Goal: Navigation & Orientation: Find specific page/section

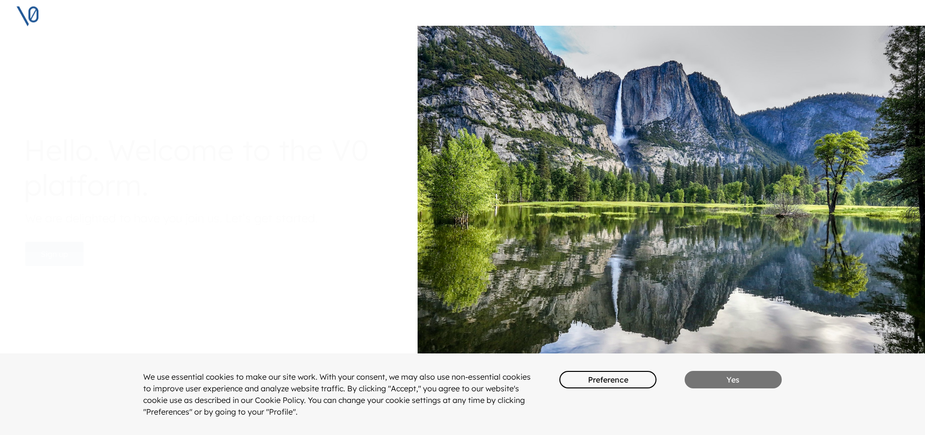
click at [742, 377] on button "Yes" at bounding box center [733, 379] width 97 height 17
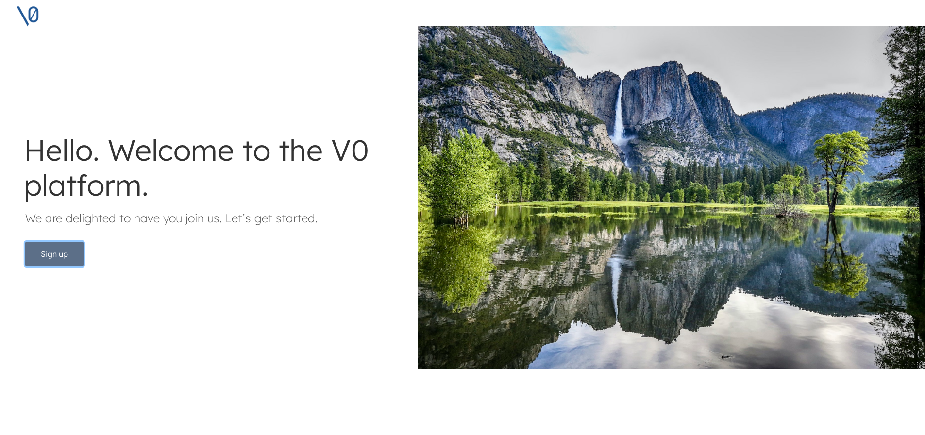
click at [55, 256] on button "Sign up" at bounding box center [54, 254] width 58 height 24
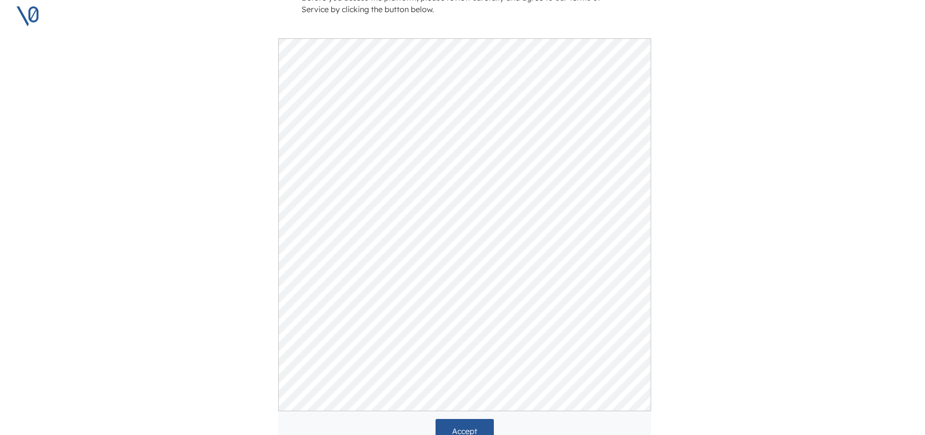
scroll to position [142, 0]
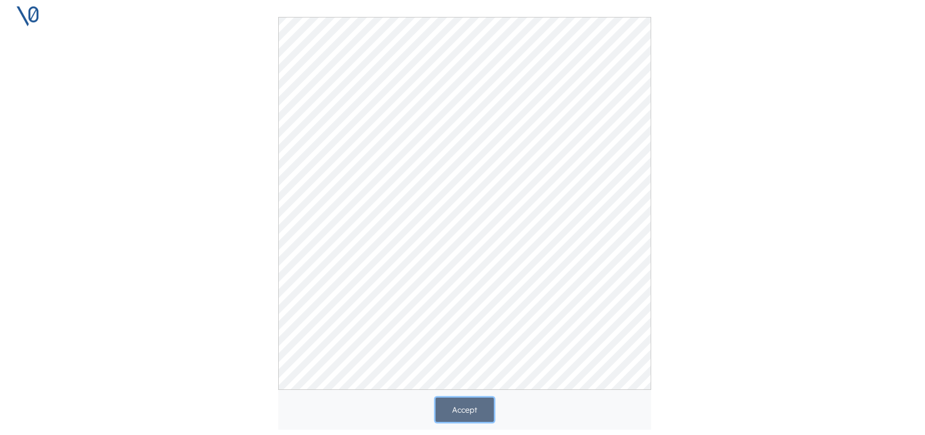
click at [476, 398] on button "Accept" at bounding box center [465, 410] width 58 height 24
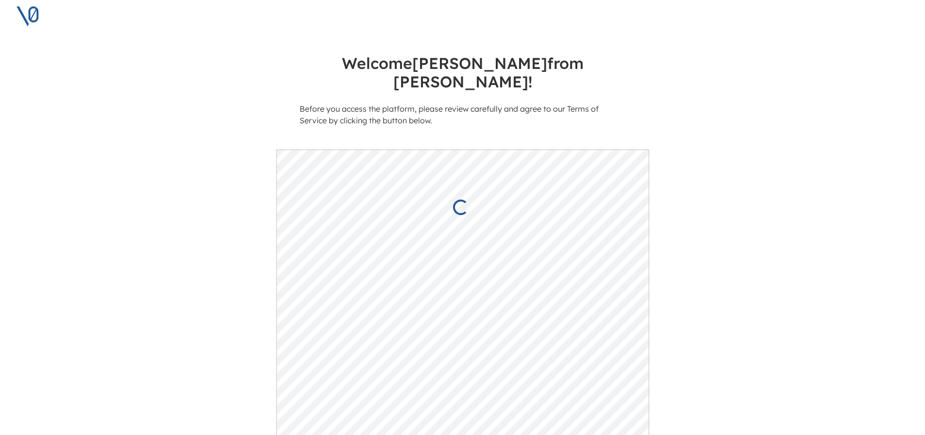
scroll to position [0, 2]
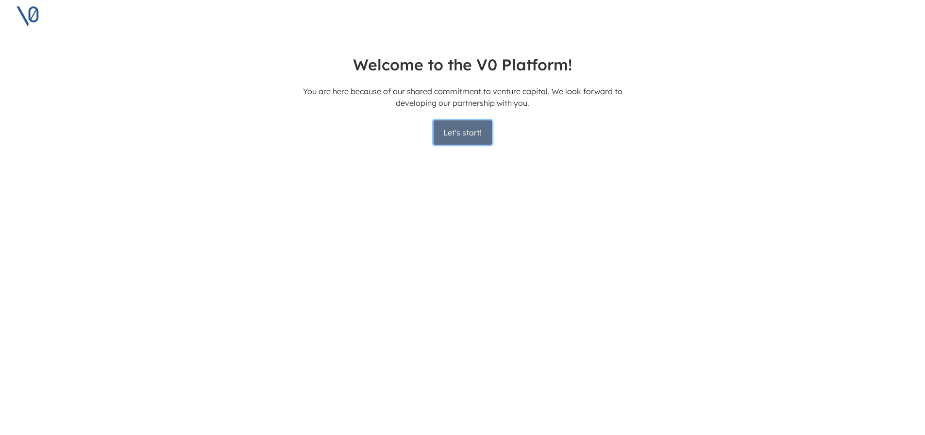
click at [464, 124] on button "Let's start!" at bounding box center [463, 132] width 58 height 24
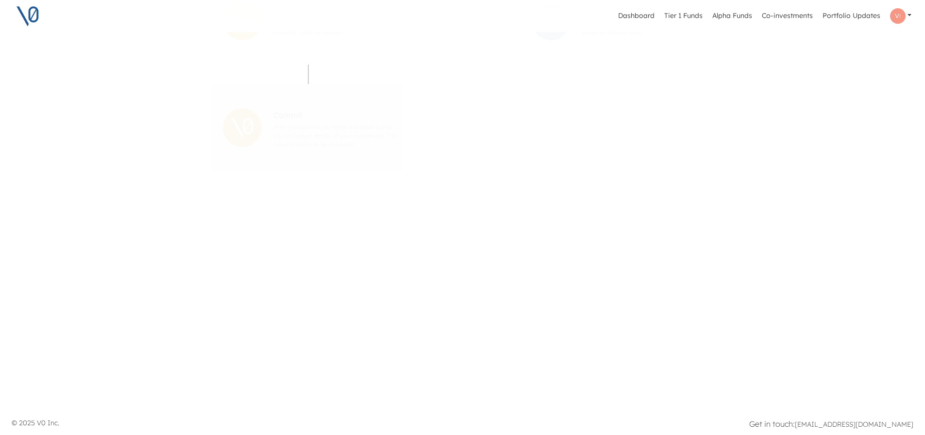
scroll to position [486, 0]
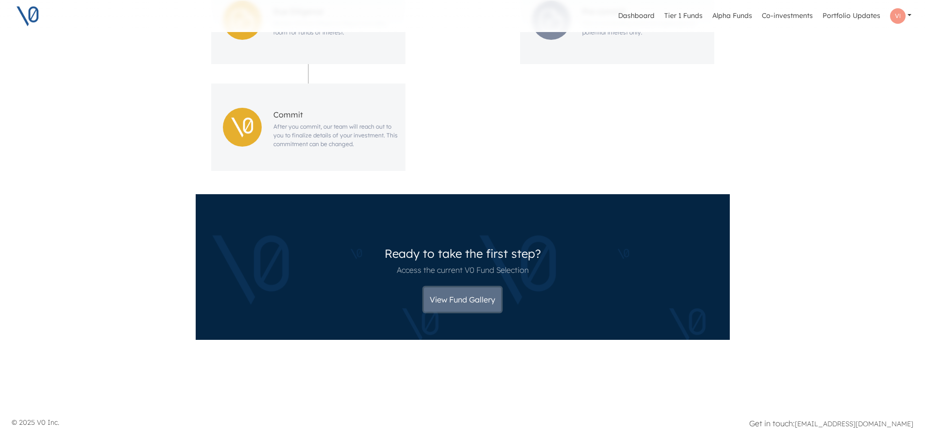
click at [458, 300] on button "View Fund Gallery" at bounding box center [462, 299] width 77 height 24
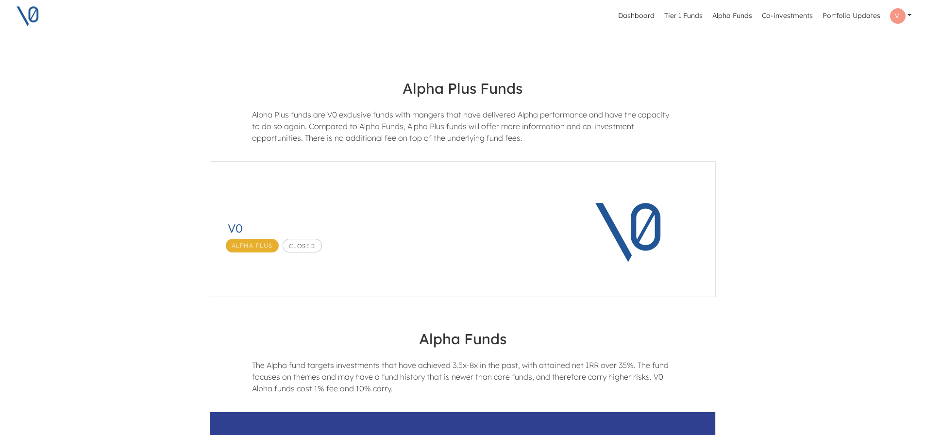
click at [636, 16] on link "Dashboard" at bounding box center [636, 16] width 44 height 18
